Goal: Check status: Check status

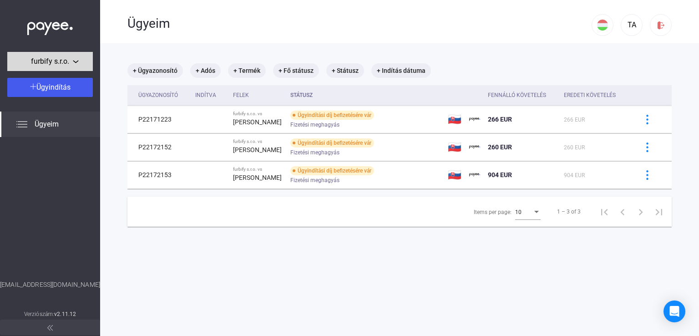
click at [61, 68] on button "furbify s.r.o." at bounding box center [50, 61] width 86 height 19
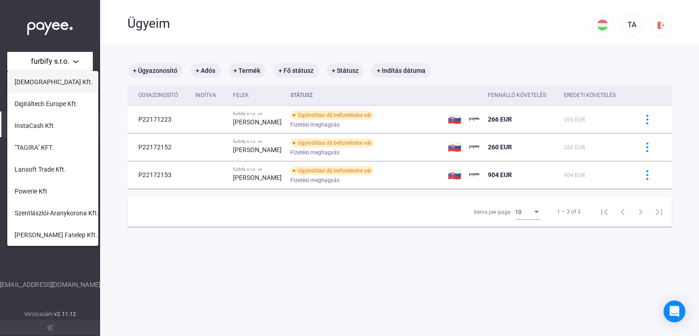
click at [46, 85] on span "[DEMOGRAPHIC_DATA] Kft." at bounding box center [54, 81] width 78 height 11
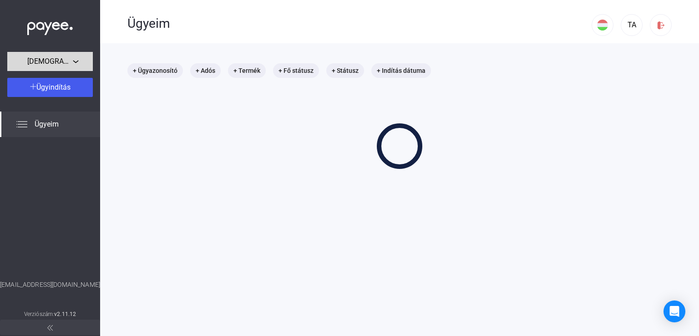
click at [84, 62] on div "[DEMOGRAPHIC_DATA] Kft." at bounding box center [50, 61] width 80 height 11
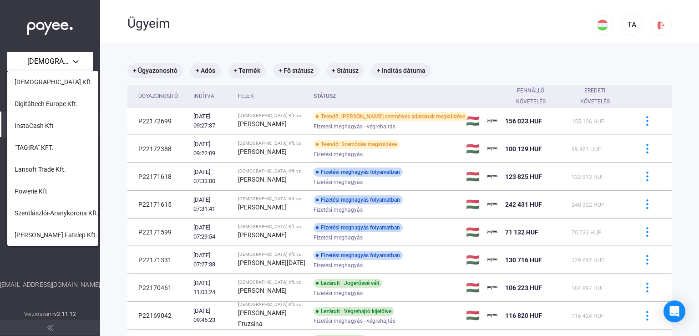
click at [62, 111] on button "Digitáltech Europe Kft." at bounding box center [52, 104] width 91 height 22
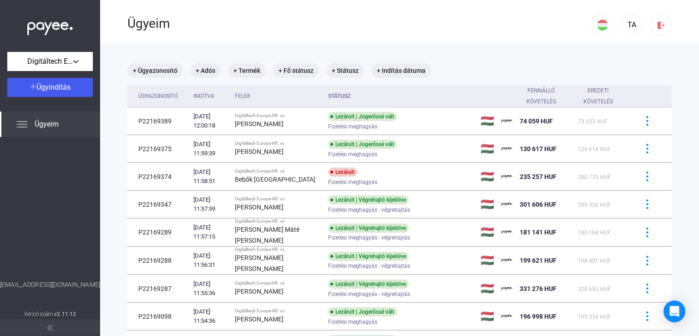
click at [200, 97] on div "Indítva" at bounding box center [203, 96] width 21 height 11
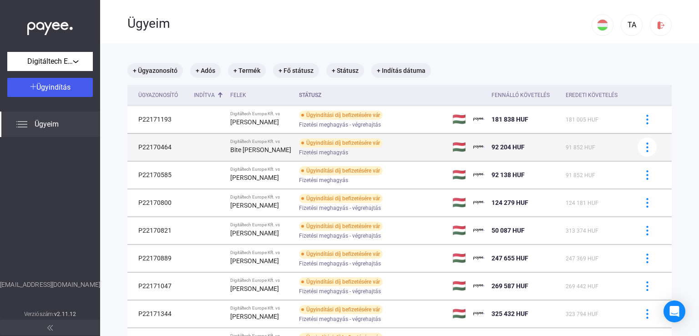
scroll to position [113, 0]
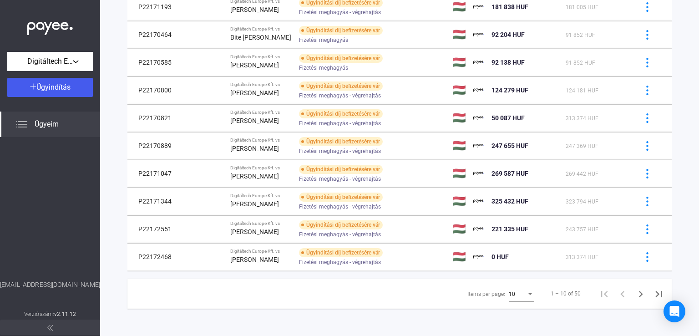
click at [518, 294] on div "10" at bounding box center [517, 293] width 17 height 11
click at [514, 313] on span "25" at bounding box center [514, 310] width 25 height 11
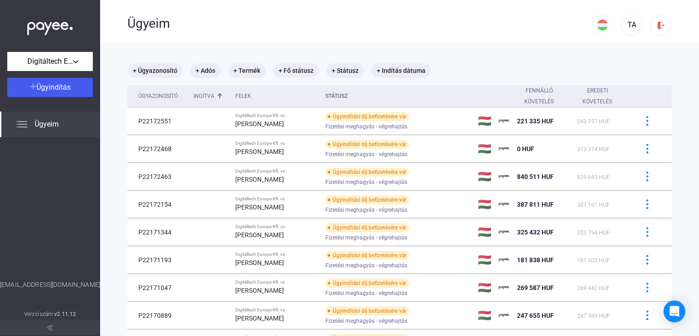
scroll to position [45, 0]
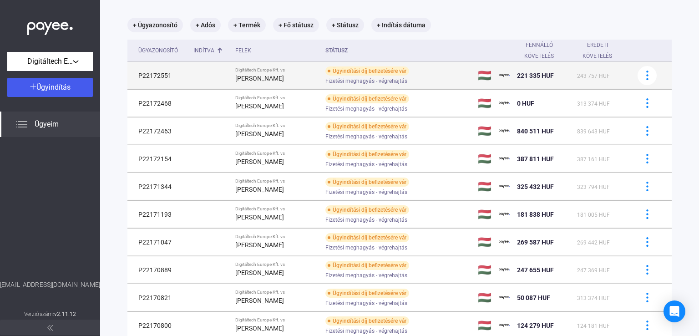
click at [232, 68] on td at bounding box center [211, 75] width 42 height 27
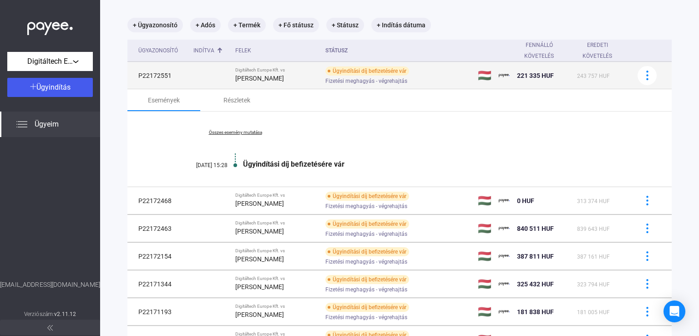
click at [198, 73] on td at bounding box center [211, 75] width 42 height 27
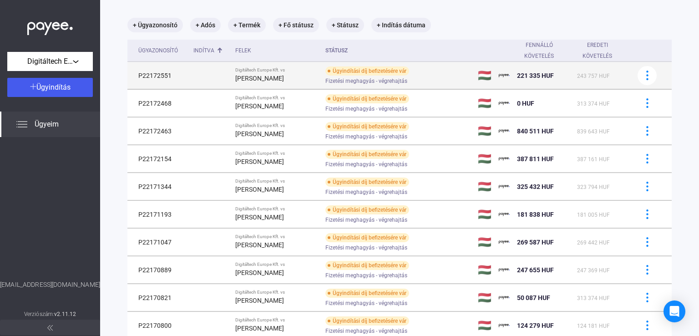
click at [409, 81] on div "Fizetési meghagyás - végrehajtás" at bounding box center [397, 80] width 145 height 7
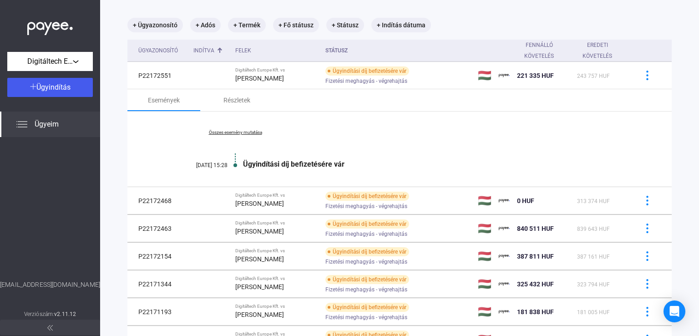
click at [226, 135] on div "Összes esemény mutatása [DATE] 15:28 Ügyindítási díj befizetésére vár" at bounding box center [399, 148] width 544 height 75
click at [227, 132] on link "Összes esemény mutatása" at bounding box center [235, 132] width 125 height 5
click at [236, 95] on div "Részletek" at bounding box center [236, 100] width 27 height 11
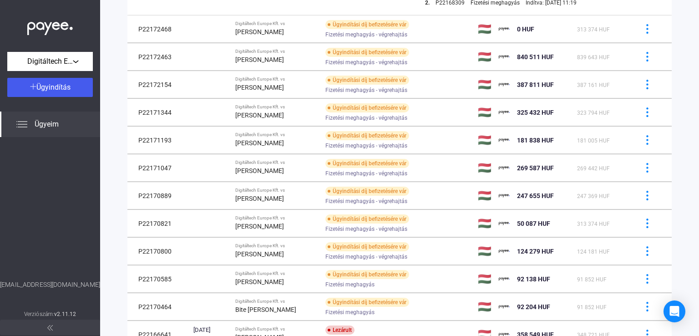
scroll to position [364, 0]
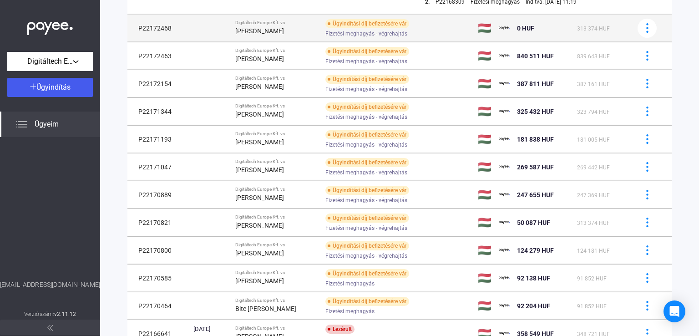
click at [344, 27] on div "Ügyindítási díj befizetésére vár" at bounding box center [367, 23] width 84 height 9
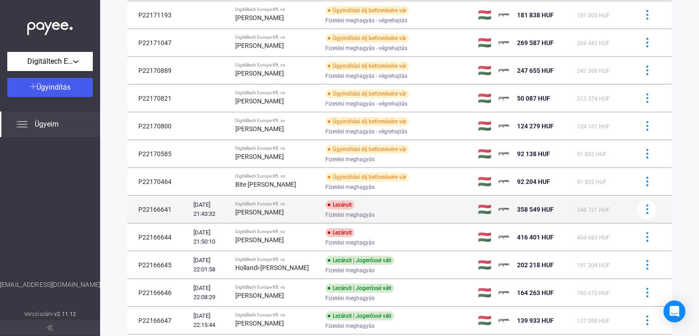
scroll to position [115, 0]
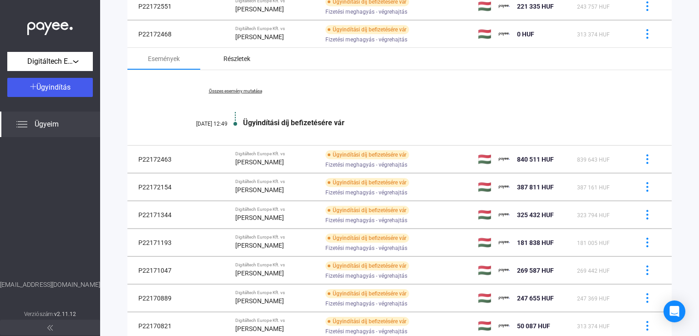
click at [233, 60] on div "Részletek" at bounding box center [236, 58] width 27 height 11
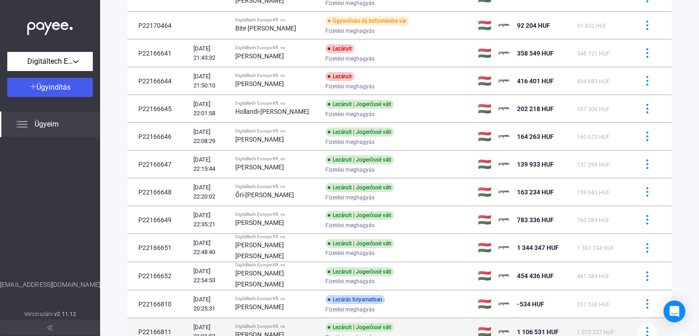
scroll to position [545, 0]
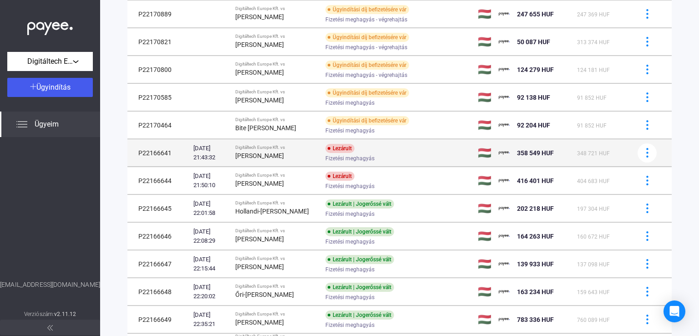
click at [388, 152] on div "Lezárult Fizetési meghagyás" at bounding box center [397, 153] width 145 height 18
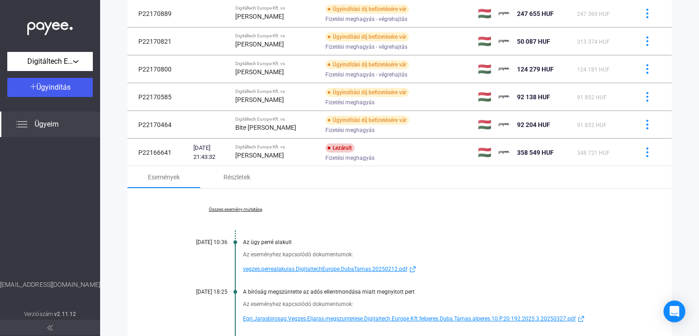
scroll to position [529, 0]
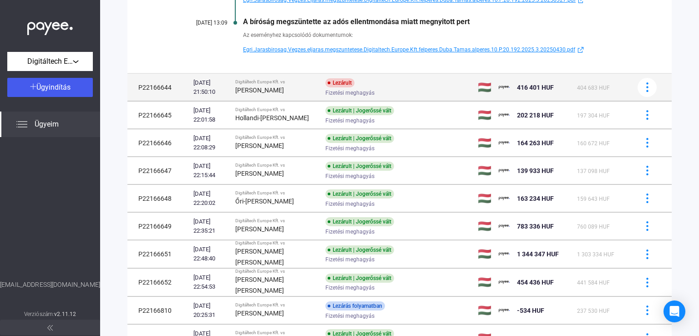
click at [228, 95] on div "[DATE] 21:50:10" at bounding box center [210, 87] width 35 height 18
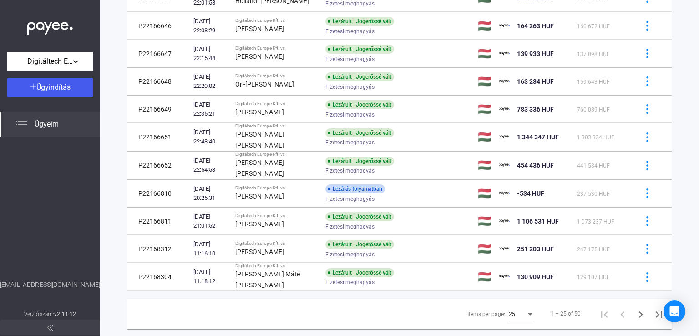
scroll to position [726, 0]
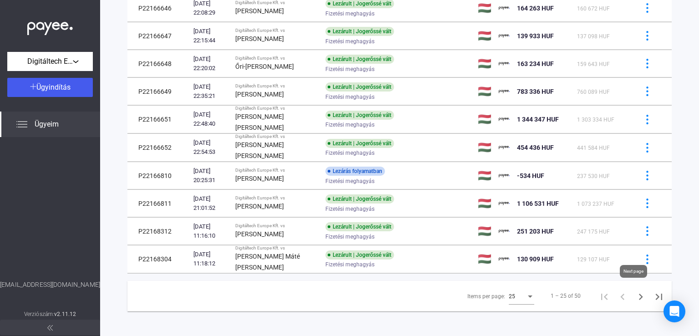
click at [636, 295] on icon "Next page" at bounding box center [640, 296] width 13 height 13
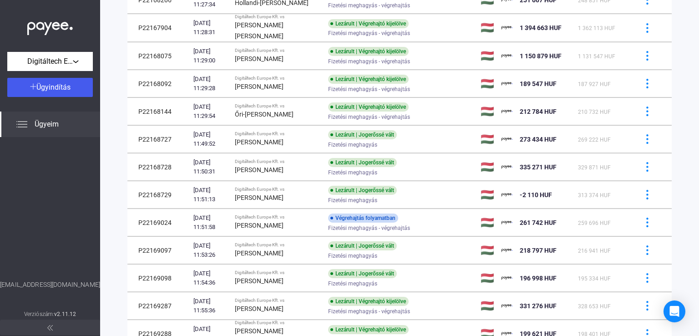
scroll to position [530, 0]
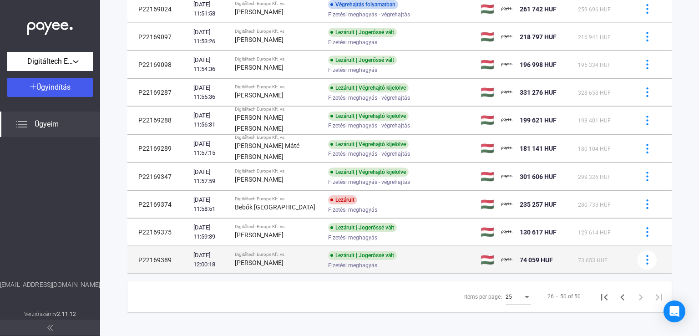
click at [399, 257] on div "Lezárult | Jogerőssé vált Fizetési meghagyás" at bounding box center [400, 260] width 145 height 18
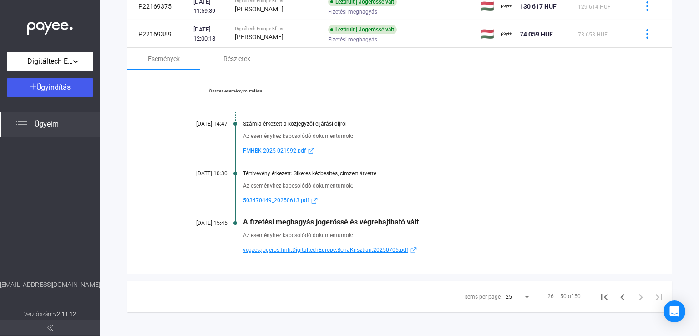
scroll to position [755, 0]
drag, startPoint x: 432, startPoint y: 217, endPoint x: 236, endPoint y: 219, distance: 195.6
click at [236, 219] on div "Összes esemény mutatása [DATE] 14:47 Számla érkezett a közjegyzői eljárási díjr…" at bounding box center [399, 171] width 544 height 203
copy div "A fizetési meghagyás jogerőssé és végrehajtható vált"
click at [616, 292] on icon "Previous page" at bounding box center [622, 297] width 13 height 13
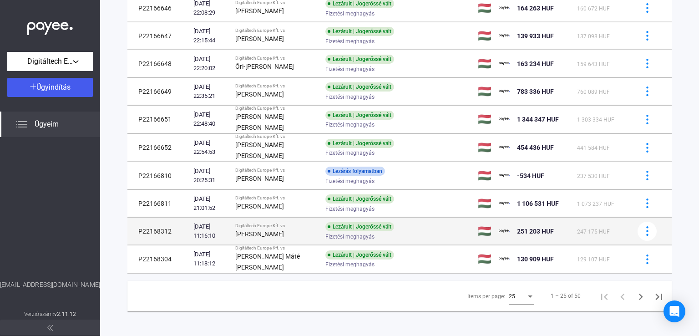
scroll to position [232, 0]
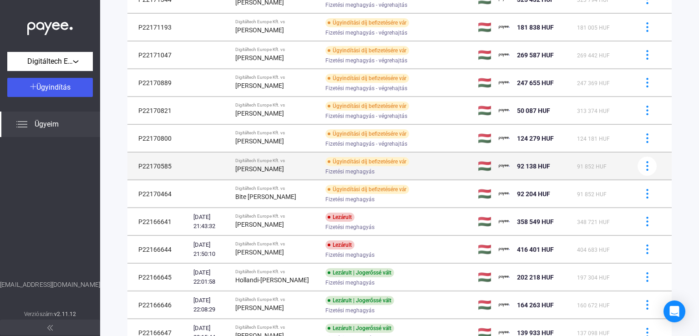
click at [439, 166] on div "Ügyindítási díj befizetésére vár Fizetési meghagyás" at bounding box center [397, 166] width 145 height 18
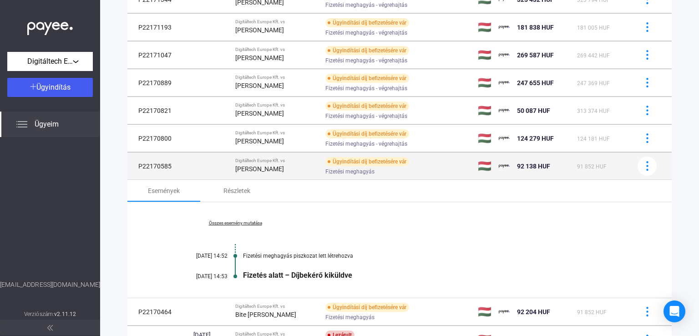
drag, startPoint x: 395, startPoint y: 161, endPoint x: 318, endPoint y: 162, distance: 77.3
click at [325, 162] on div "Ügyindítási díj befizetésére vár" at bounding box center [367, 161] width 84 height 9
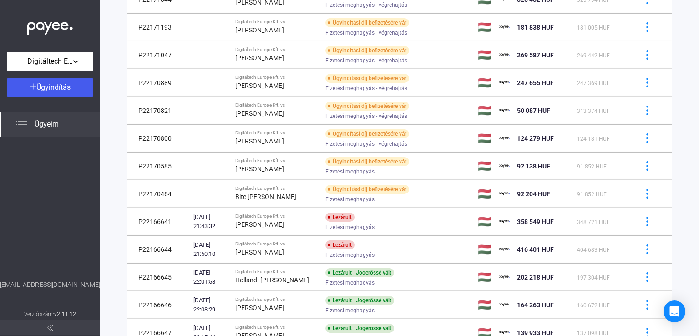
copy div "Ügyindítási díj befizetésére vár"
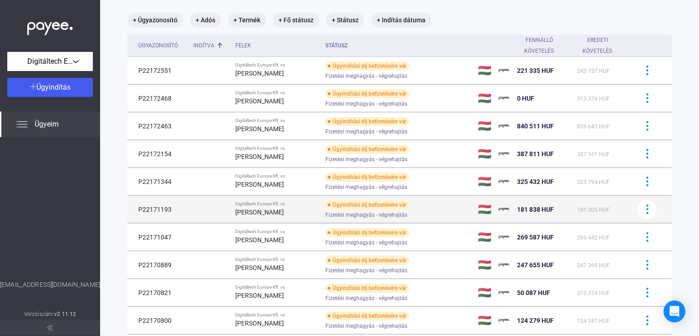
scroll to position [141, 0]
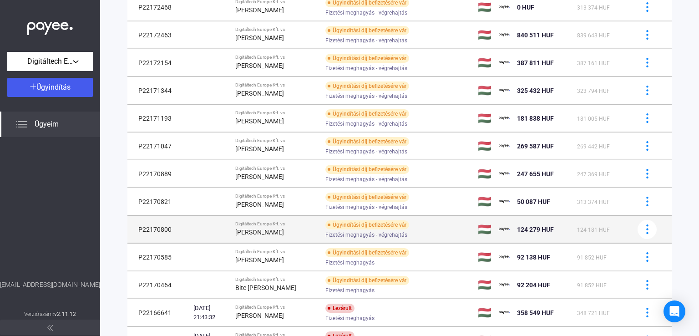
click at [284, 233] on strong "[PERSON_NAME]" at bounding box center [259, 231] width 49 height 7
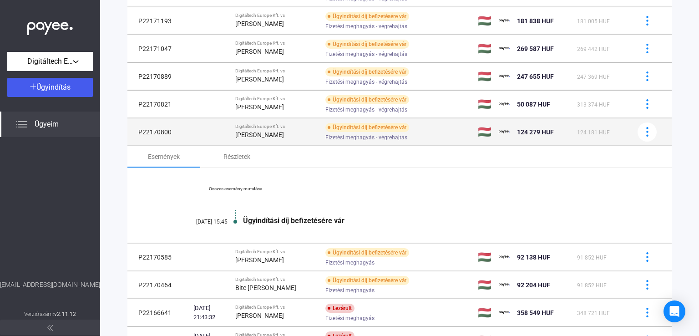
drag, startPoint x: 175, startPoint y: 127, endPoint x: 137, endPoint y: 127, distance: 37.3
click at [137, 127] on td "P22170800" at bounding box center [158, 131] width 62 height 27
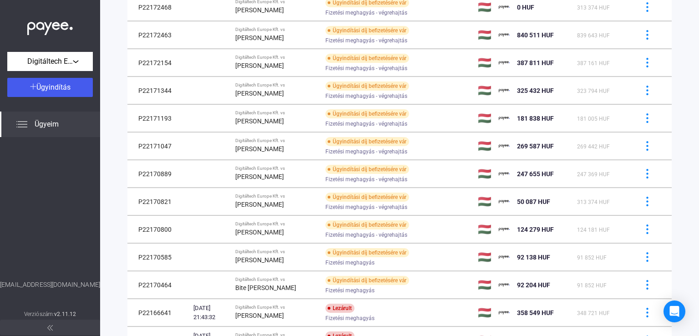
copy td "P22170800"
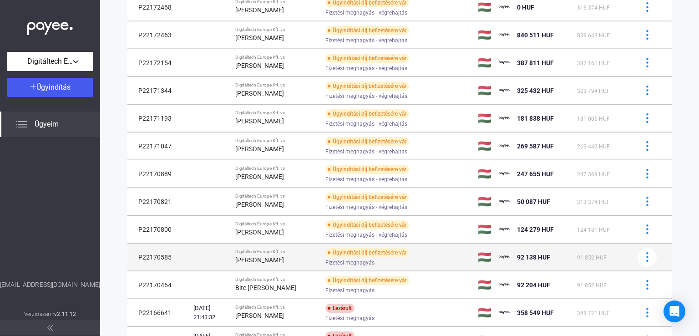
drag, startPoint x: 393, startPoint y: 251, endPoint x: 321, endPoint y: 251, distance: 72.3
click at [325, 251] on div "Ügyindítási díj befizetésére vár" at bounding box center [367, 252] width 84 height 9
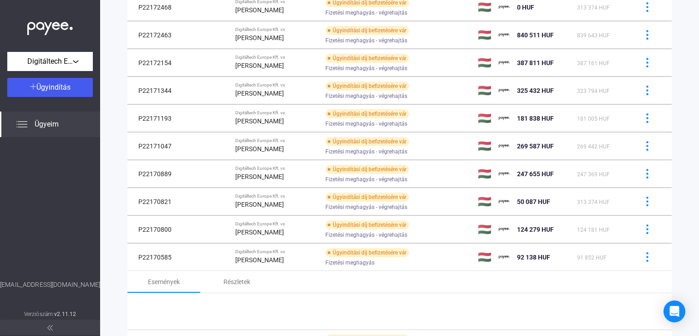
copy div "Ügyindítási díj befizetésére vá"
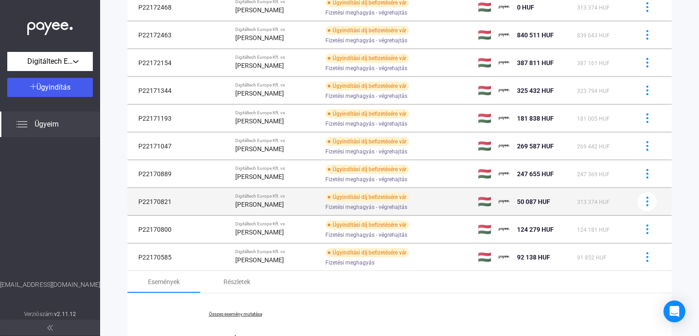
drag, startPoint x: 170, startPoint y: 202, endPoint x: 138, endPoint y: 202, distance: 31.4
click at [138, 202] on td "P22170821" at bounding box center [158, 201] width 62 height 27
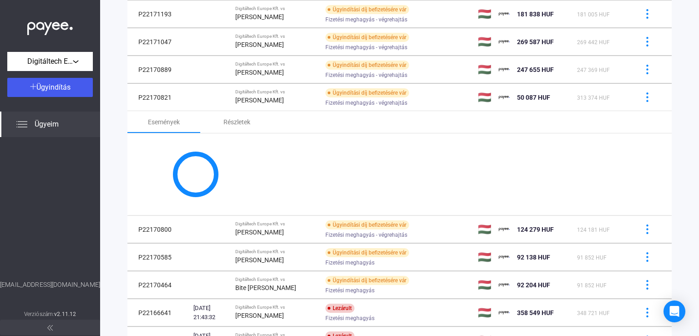
copy td "P22170821"
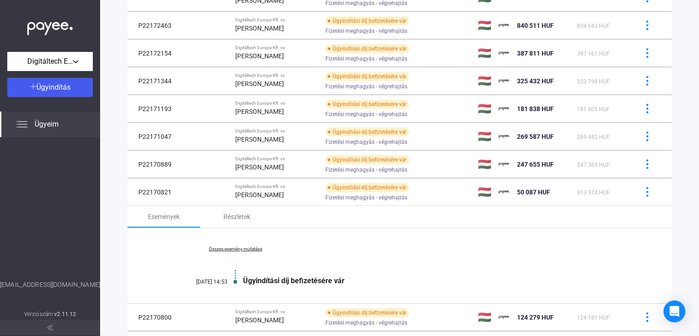
scroll to position [148, 0]
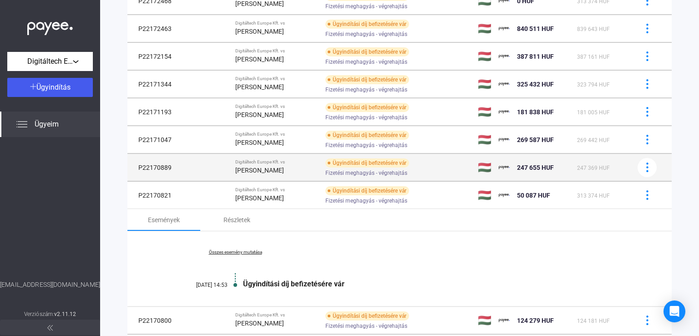
drag, startPoint x: 173, startPoint y: 167, endPoint x: 133, endPoint y: 166, distance: 39.6
click at [133, 166] on td "P22170889" at bounding box center [158, 167] width 62 height 27
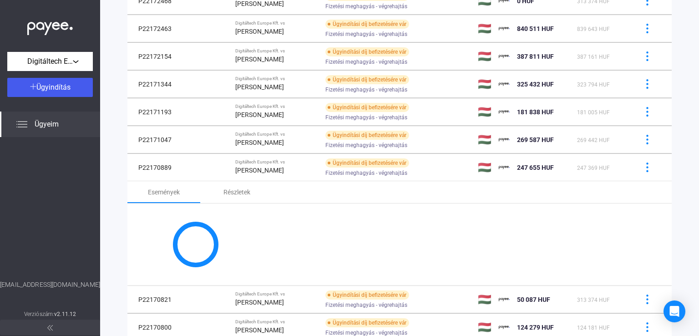
copy td "P22170889"
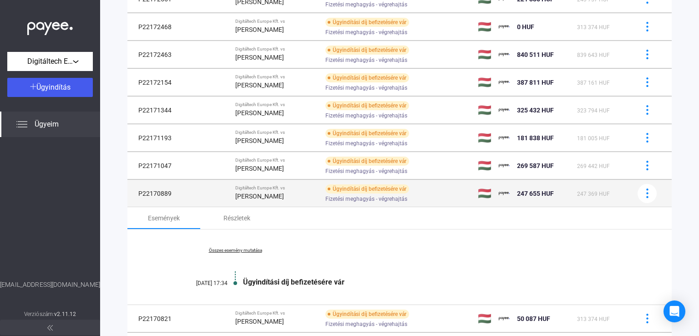
scroll to position [102, 0]
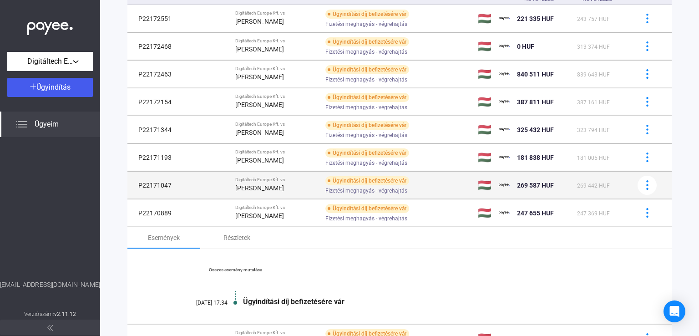
drag, startPoint x: 182, startPoint y: 187, endPoint x: 136, endPoint y: 186, distance: 46.9
click at [136, 186] on td "P22171047" at bounding box center [158, 185] width 62 height 27
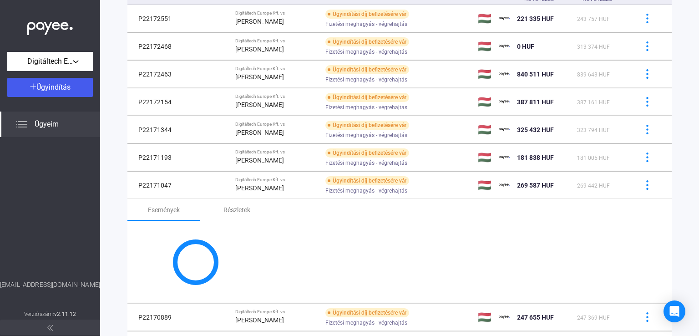
copy td "P22171047"
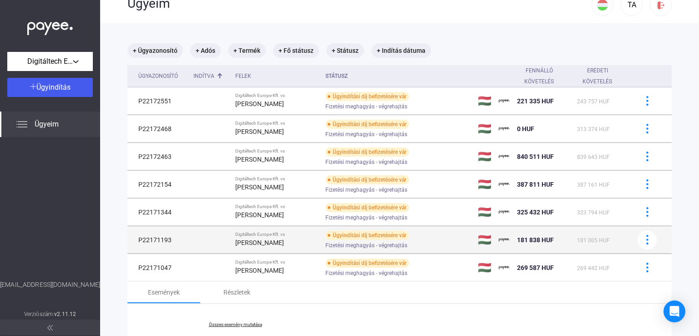
scroll to position [11, 0]
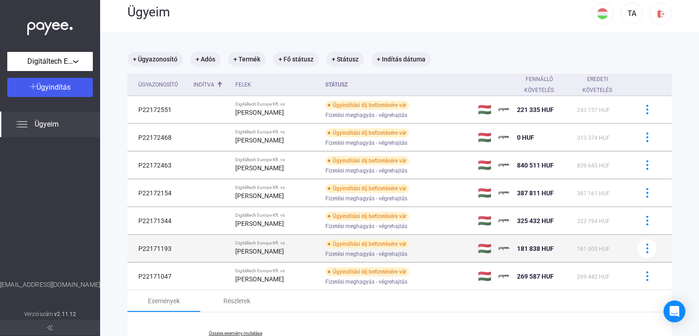
drag, startPoint x: 170, startPoint y: 249, endPoint x: 135, endPoint y: 249, distance: 35.0
click at [135, 249] on td "P22171193" at bounding box center [158, 248] width 62 height 27
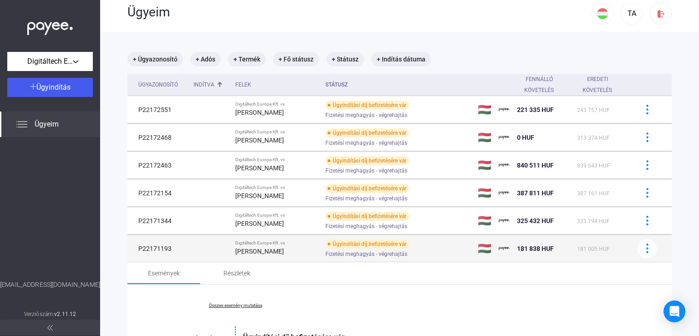
copy td "P22171193"
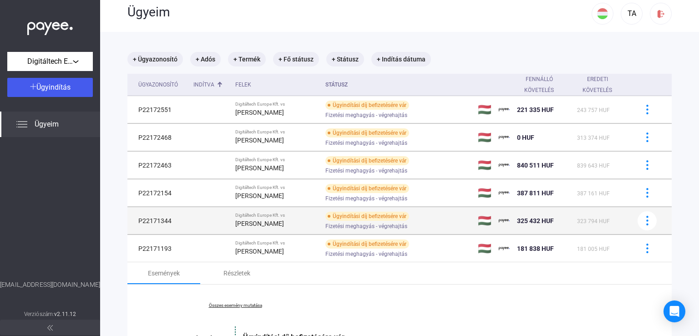
drag, startPoint x: 158, startPoint y: 222, endPoint x: 129, endPoint y: 222, distance: 29.1
click at [129, 222] on td "P22171344" at bounding box center [158, 220] width 62 height 27
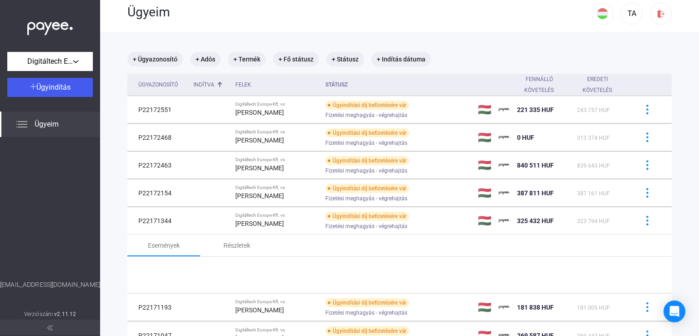
copy td "P22171344"
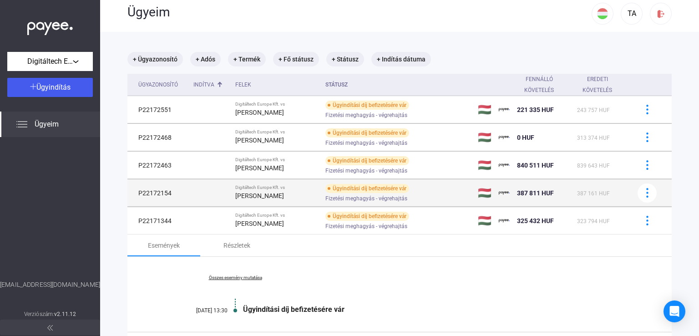
drag, startPoint x: 175, startPoint y: 193, endPoint x: 136, endPoint y: 194, distance: 38.2
click at [136, 194] on td "P22172154" at bounding box center [158, 192] width 62 height 27
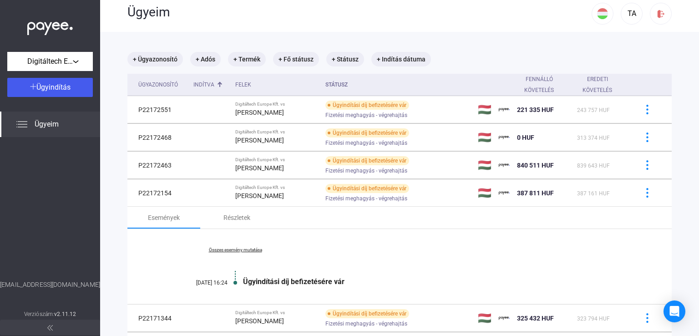
copy td "P22172154"
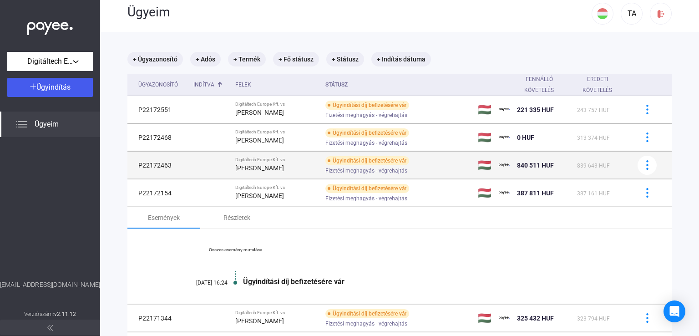
drag, startPoint x: 177, startPoint y: 165, endPoint x: 136, endPoint y: 164, distance: 40.5
click at [136, 164] on td "P22172463" at bounding box center [158, 165] width 62 height 27
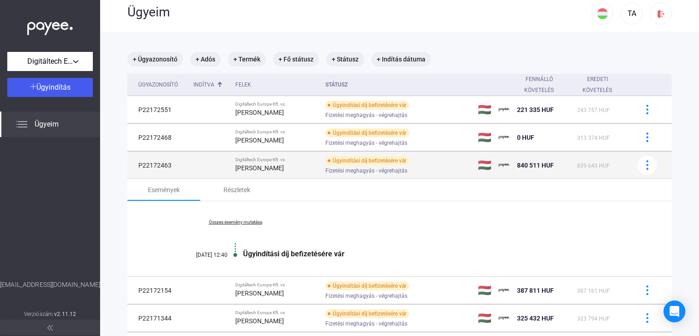
click at [181, 171] on td "P22172463" at bounding box center [158, 165] width 62 height 27
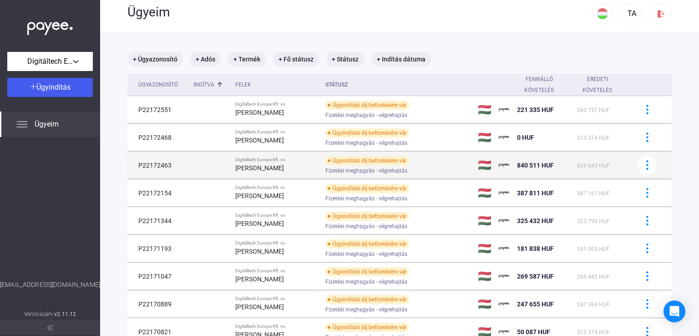
drag, startPoint x: 173, startPoint y: 164, endPoint x: 135, endPoint y: 163, distance: 38.2
click at [135, 163] on td "P22172463" at bounding box center [158, 165] width 62 height 27
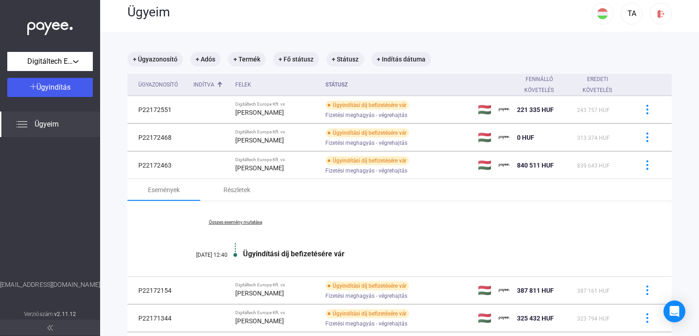
drag, startPoint x: 172, startPoint y: 138, endPoint x: 121, endPoint y: 138, distance: 50.0
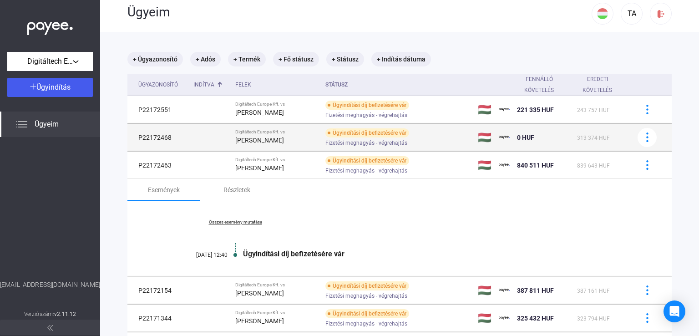
click at [175, 137] on td "P22172468" at bounding box center [158, 137] width 62 height 27
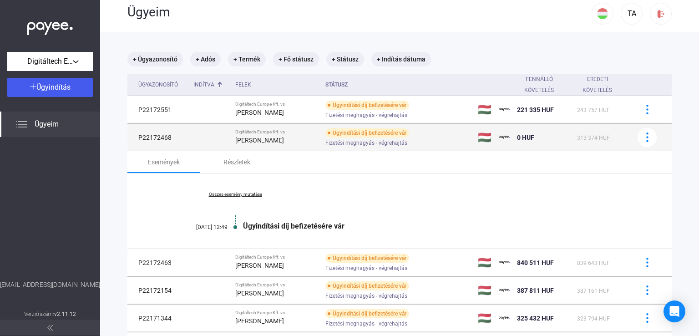
drag, startPoint x: 177, startPoint y: 137, endPoint x: 137, endPoint y: 139, distance: 39.2
click at [137, 139] on td "P22172468" at bounding box center [158, 137] width 62 height 27
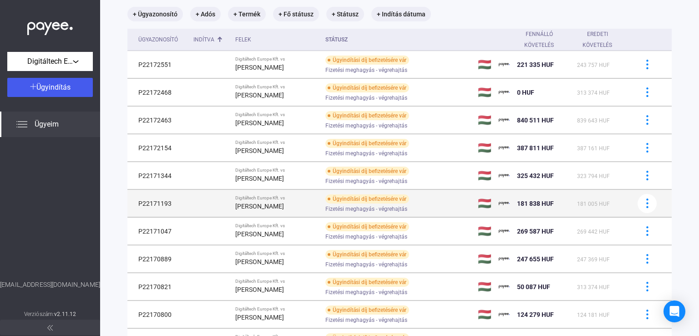
scroll to position [57, 0]
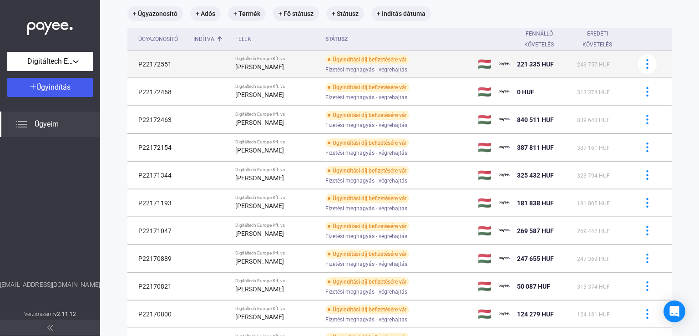
drag, startPoint x: 173, startPoint y: 63, endPoint x: 133, endPoint y: 66, distance: 40.6
click at [133, 66] on td "P22172551" at bounding box center [158, 64] width 62 height 27
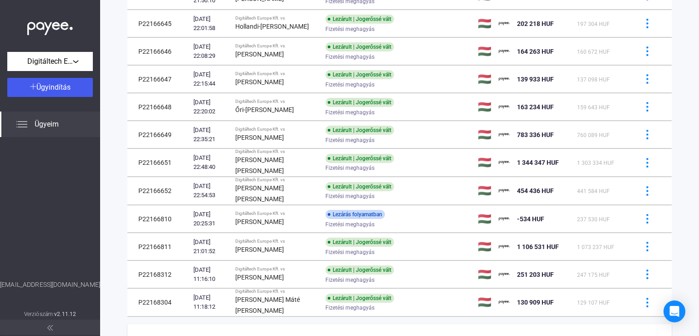
scroll to position [626, 0]
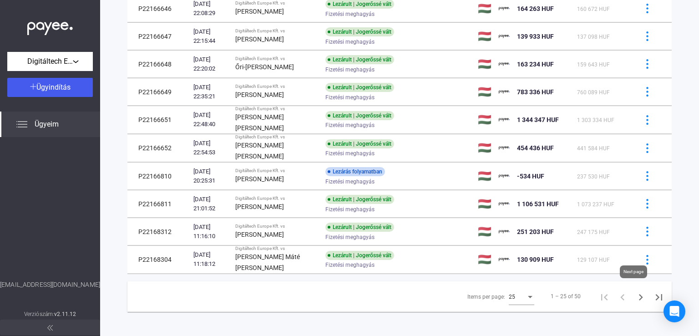
click at [639, 294] on icon "Next page" at bounding box center [641, 297] width 4 height 6
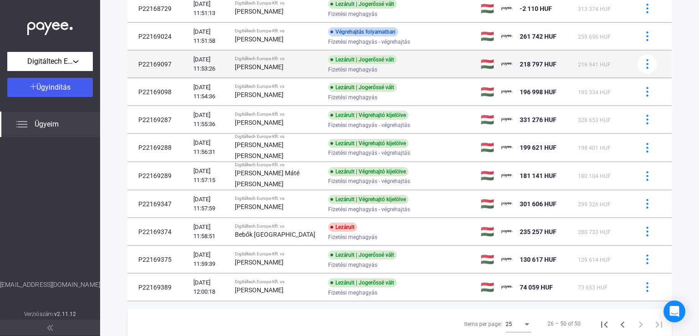
scroll to position [530, 0]
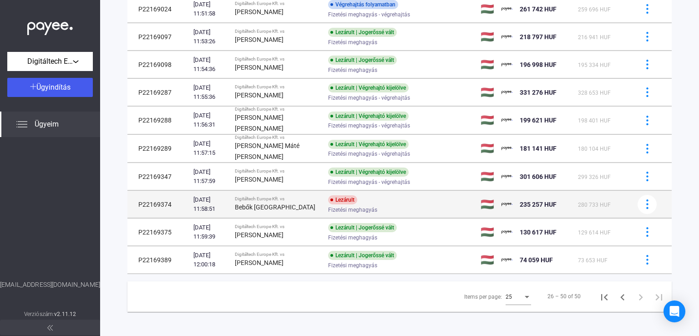
click at [288, 202] on div "Bebők [GEOGRAPHIC_DATA]" at bounding box center [278, 207] width 86 height 11
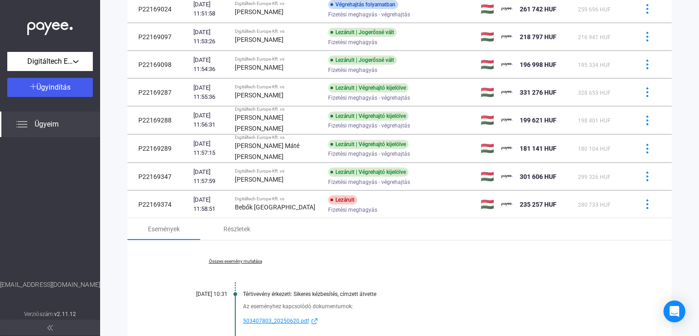
scroll to position [766, 0]
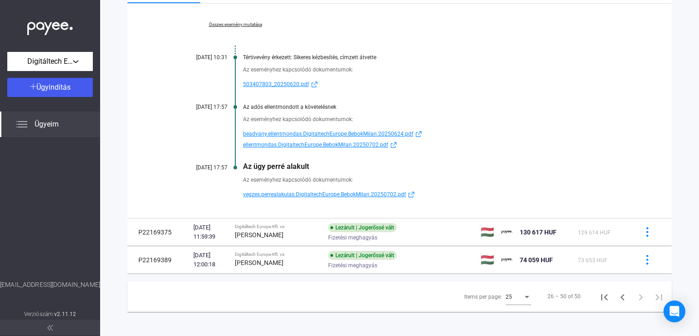
drag, startPoint x: 311, startPoint y: 162, endPoint x: 244, endPoint y: 164, distance: 66.9
click at [244, 164] on div "Az ügy perré alakult" at bounding box center [434, 166] width 383 height 9
drag, startPoint x: 212, startPoint y: 164, endPoint x: 177, endPoint y: 164, distance: 34.1
click at [177, 164] on div "[DATE] 17:57" at bounding box center [200, 167] width 55 height 6
click at [619, 296] on icon "Previous page" at bounding box center [622, 297] width 13 height 13
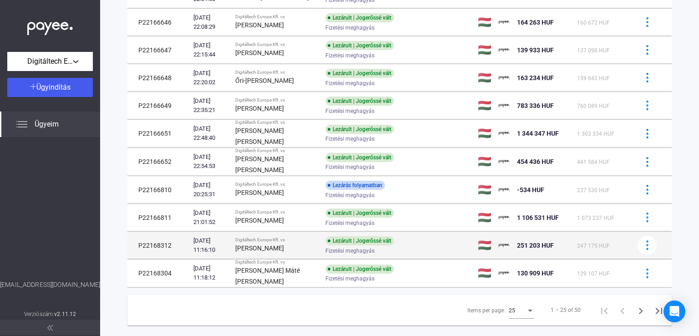
scroll to position [529, 0]
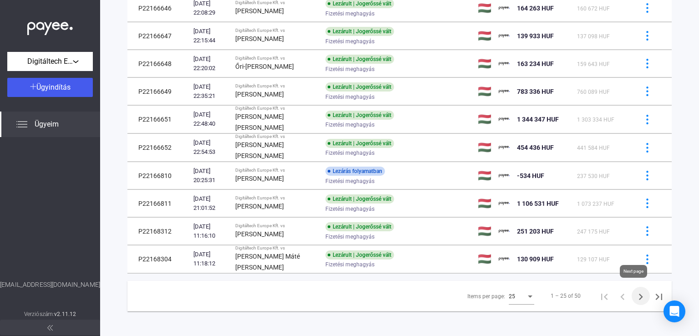
drag, startPoint x: 633, startPoint y: 293, endPoint x: 623, endPoint y: 293, distance: 10.0
click at [639, 293] on icon "Next page" at bounding box center [641, 296] width 4 height 6
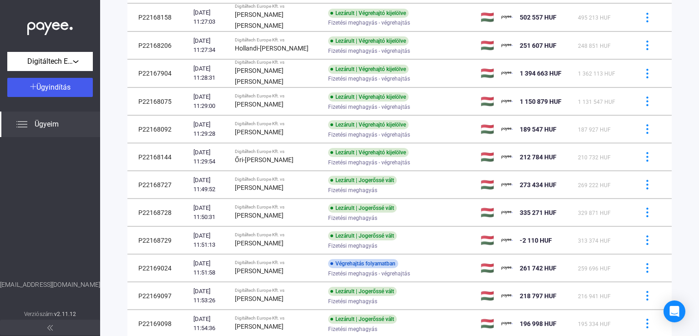
scroll to position [530, 0]
